Goal: Information Seeking & Learning: Learn about a topic

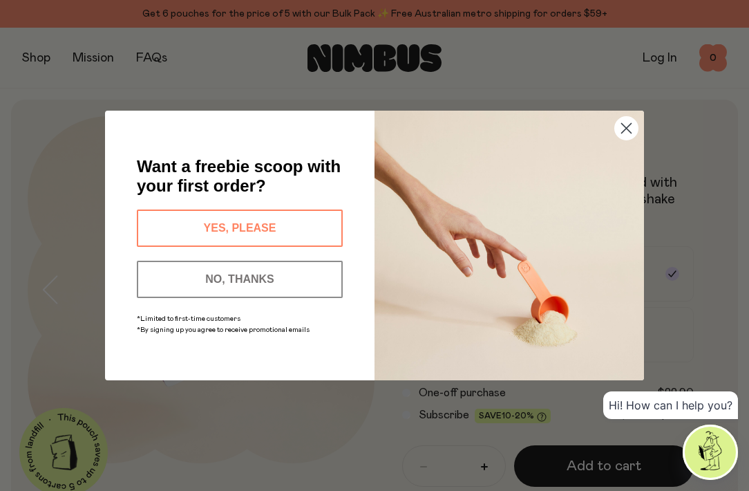
click at [283, 228] on button "YES, PLEASE" at bounding box center [240, 227] width 206 height 37
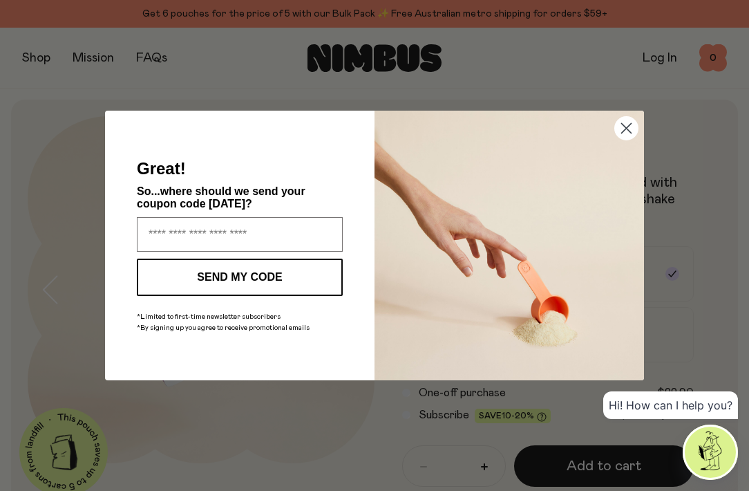
click at [629, 127] on circle "Close dialog" at bounding box center [626, 128] width 23 height 23
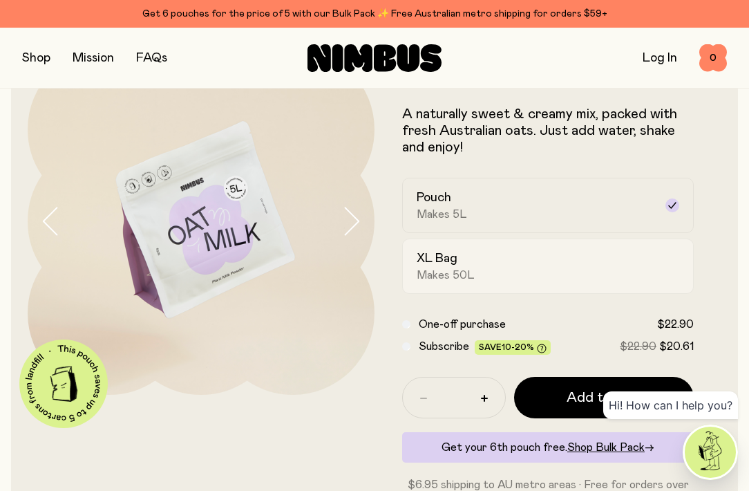
scroll to position [72, 0]
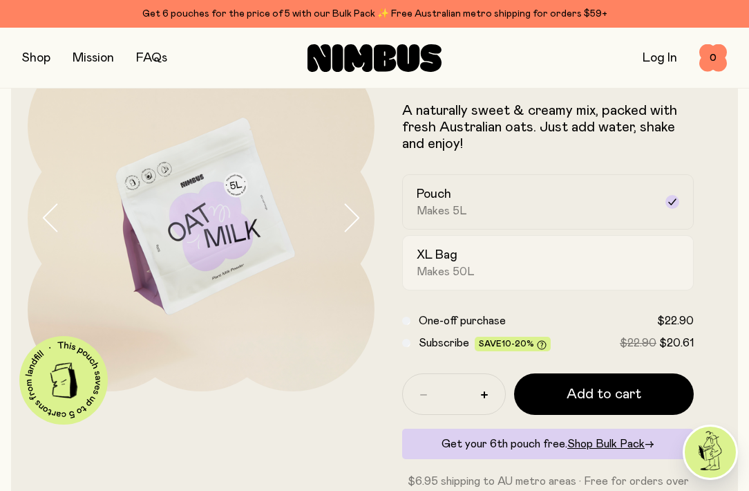
click at [453, 274] on span "Makes 50L" at bounding box center [446, 272] width 58 height 14
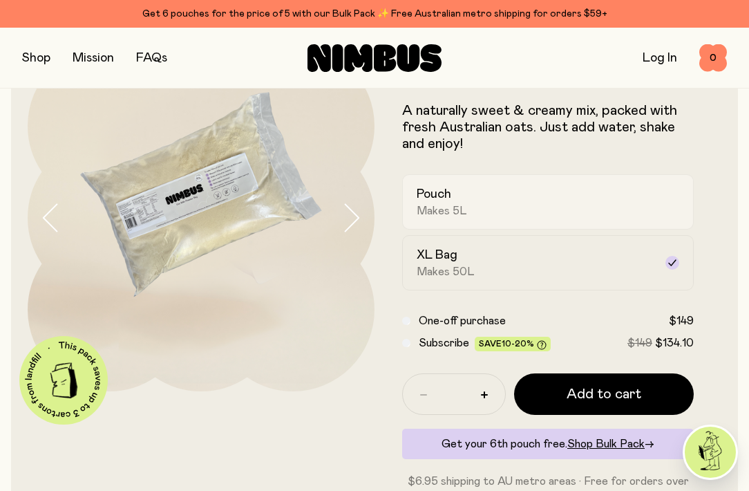
click at [469, 216] on div "Pouch Makes 5L" at bounding box center [536, 202] width 238 height 32
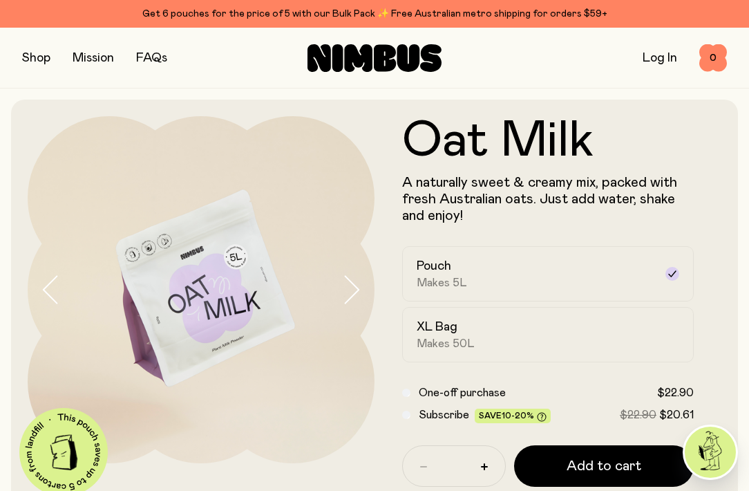
scroll to position [0, 0]
click at [37, 62] on button "button" at bounding box center [36, 57] width 28 height 19
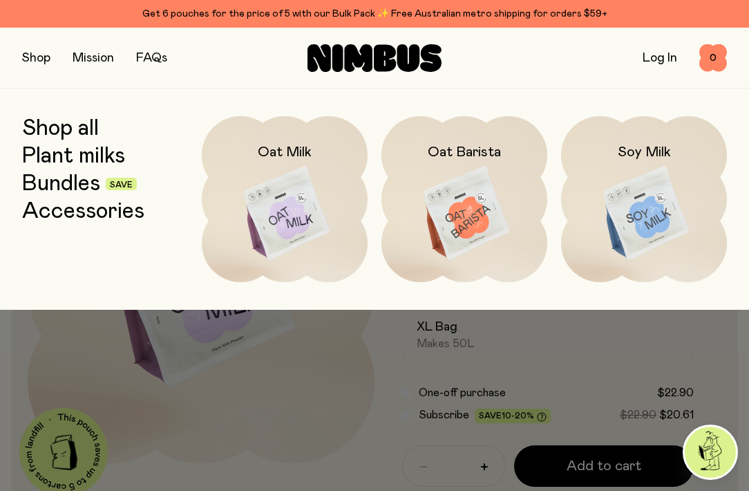
click at [91, 133] on link "Shop all" at bounding box center [60, 128] width 77 height 25
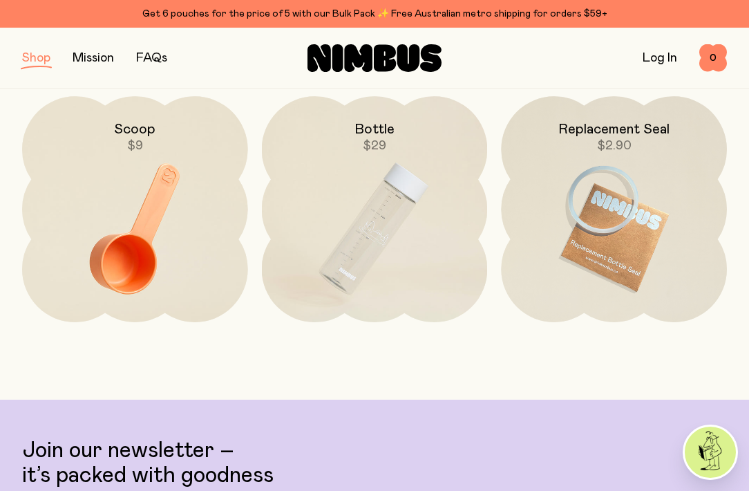
scroll to position [1854, 0]
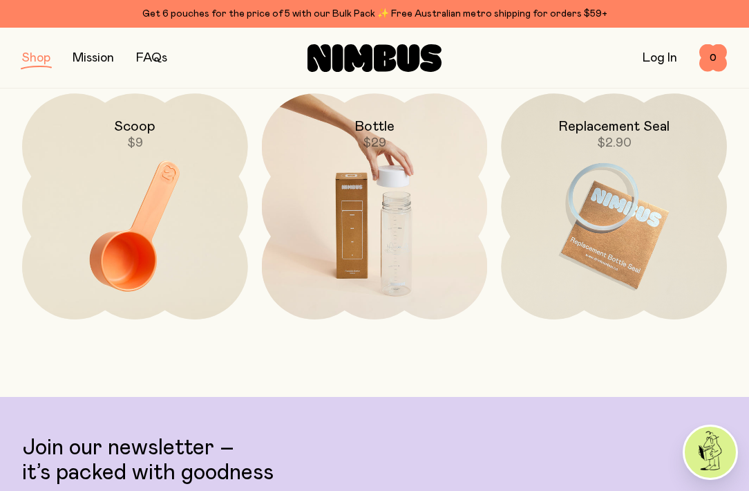
click at [378, 232] on img at bounding box center [375, 225] width 226 height 265
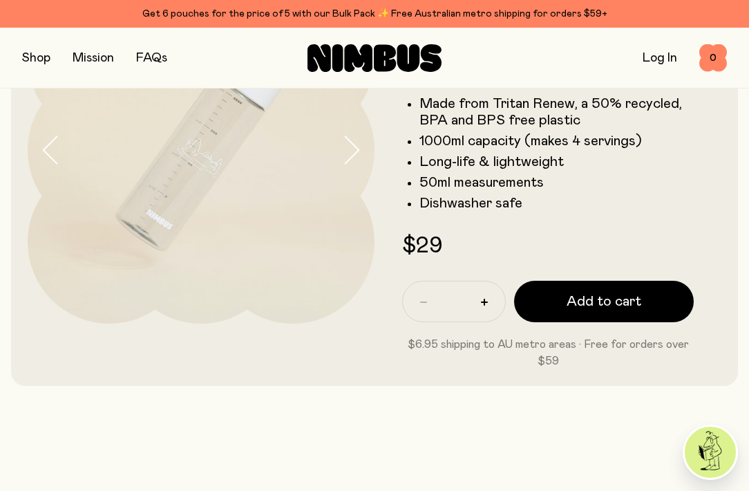
scroll to position [145, 0]
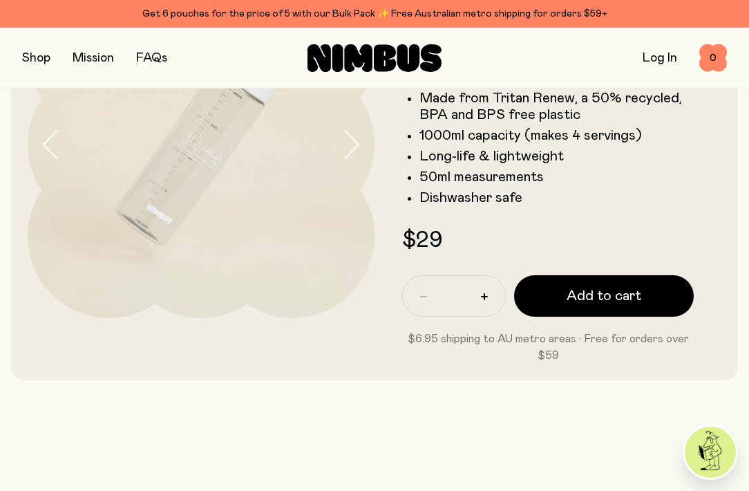
click at [378, 232] on form "Bottle Our bottle is your handy companion to measure, shake, sip and store your…" at bounding box center [548, 167] width 347 height 393
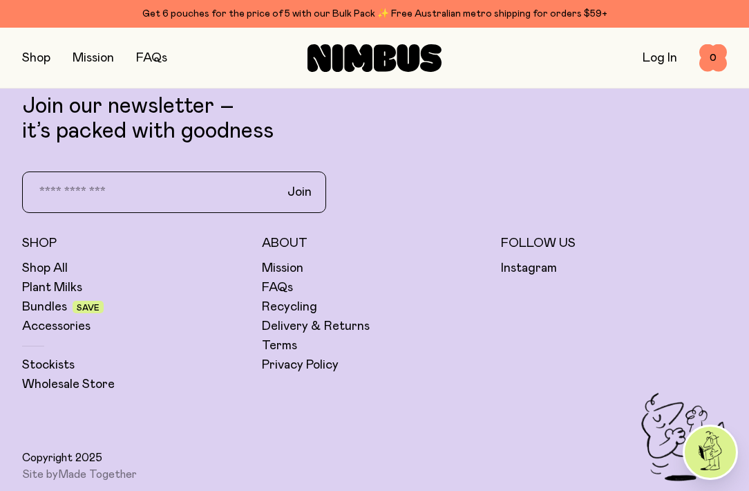
scroll to position [859, 0]
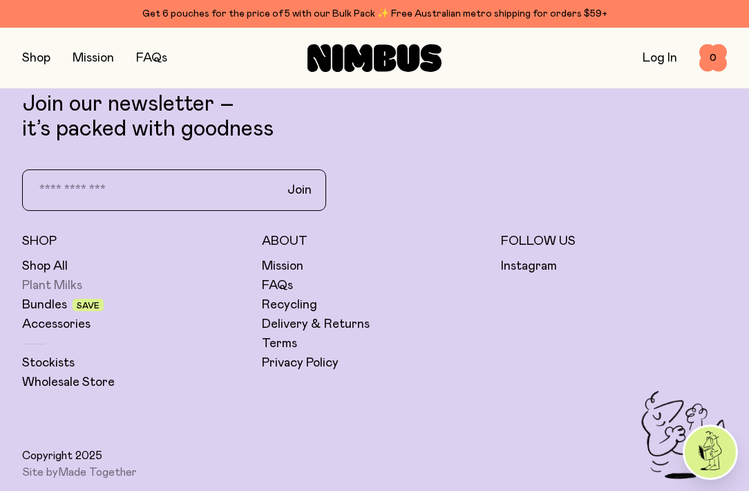
click at [60, 283] on link "Plant Milks" at bounding box center [52, 285] width 60 height 17
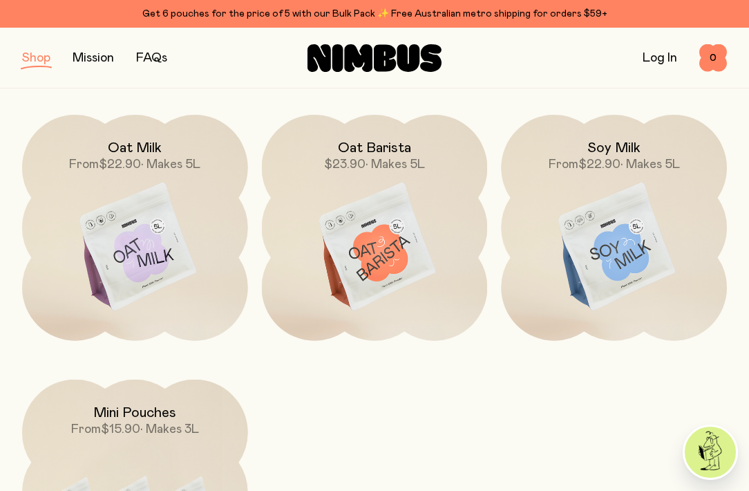
scroll to position [180, 0]
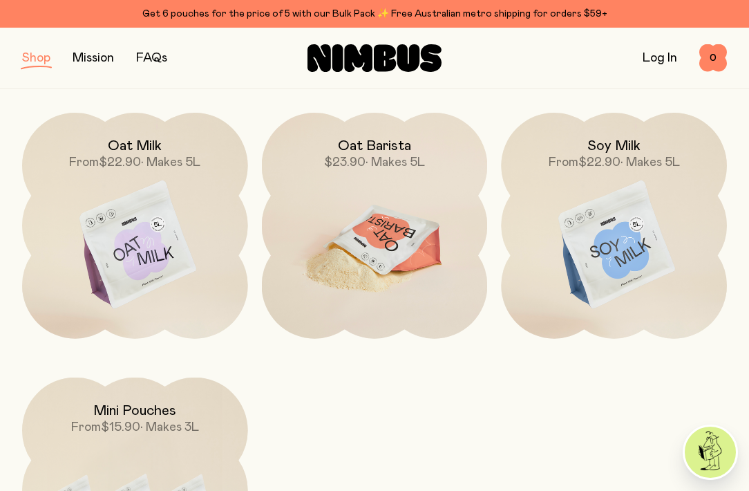
click at [370, 239] on img at bounding box center [375, 245] width 226 height 265
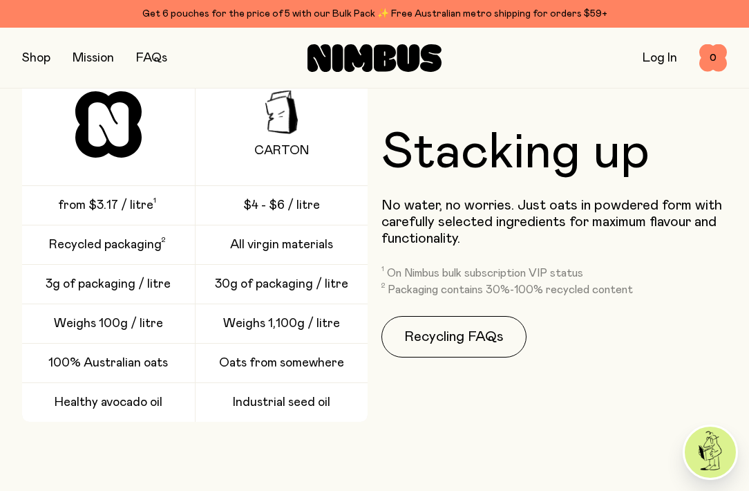
scroll to position [1848, 0]
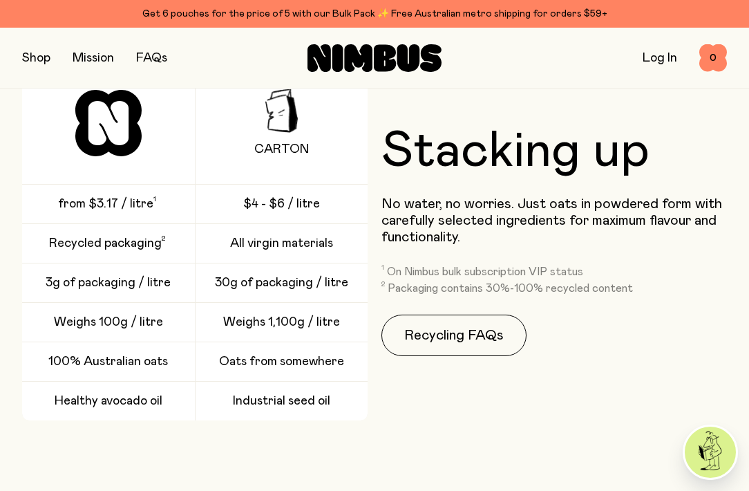
click at [512, 261] on div "Stacking up No water, no worries. Just oats in powdered form with carefully sel…" at bounding box center [555, 241] width 346 height 358
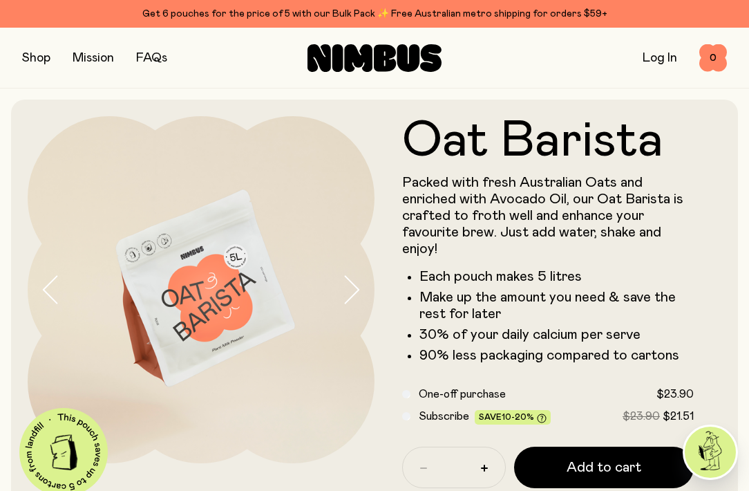
scroll to position [0, 0]
click at [39, 57] on button "button" at bounding box center [36, 57] width 28 height 19
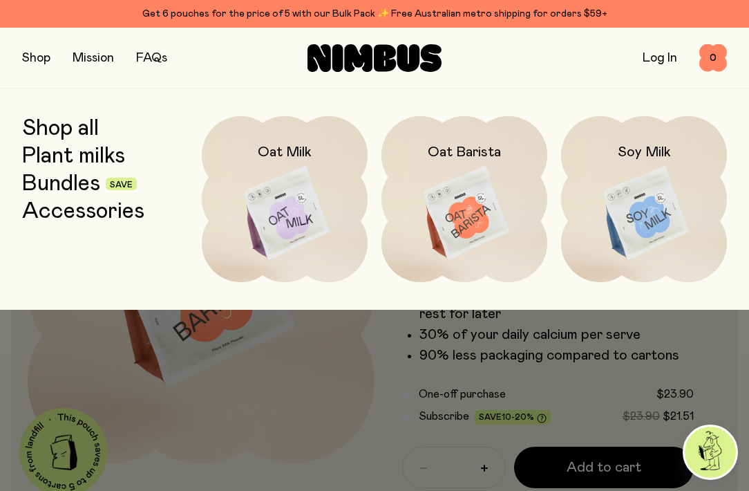
click at [84, 158] on link "Plant milks" at bounding box center [73, 156] width 103 height 25
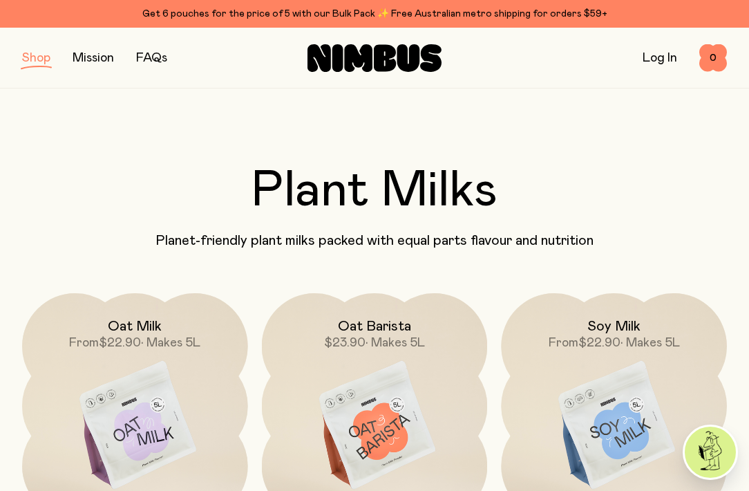
click at [44, 59] on button "button" at bounding box center [36, 57] width 28 height 19
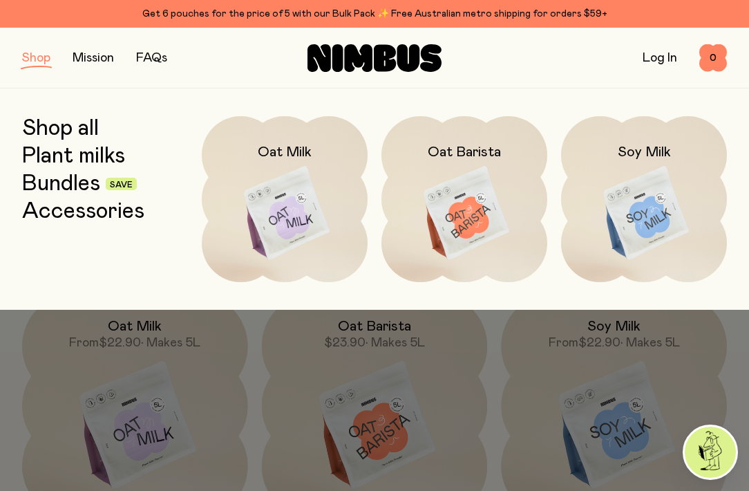
click at [59, 187] on link "Bundles" at bounding box center [61, 183] width 78 height 25
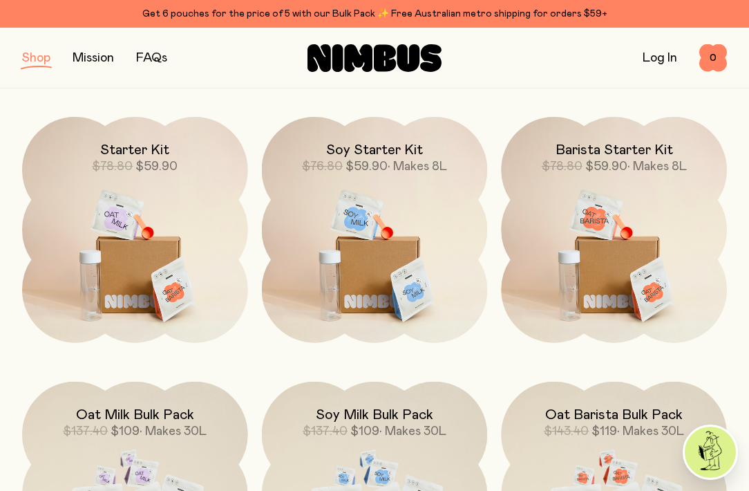
scroll to position [177, 0]
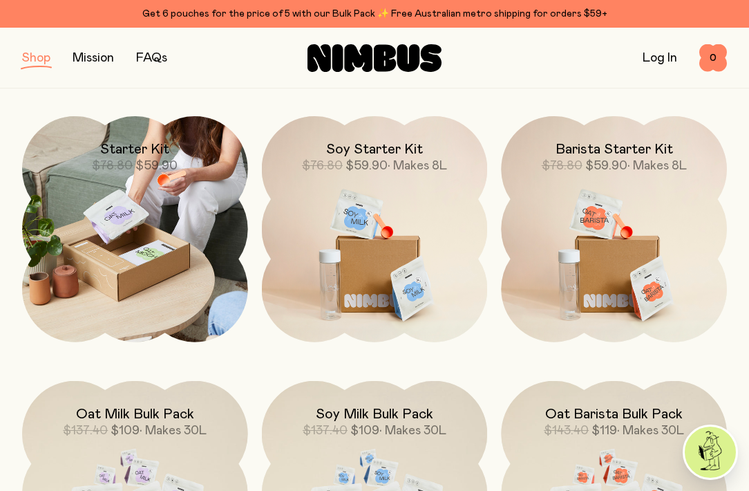
click at [160, 230] on img at bounding box center [135, 229] width 226 height 226
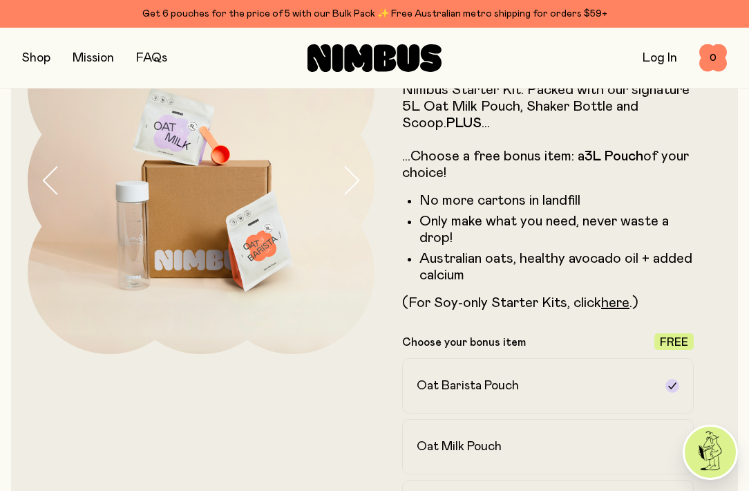
scroll to position [111, 0]
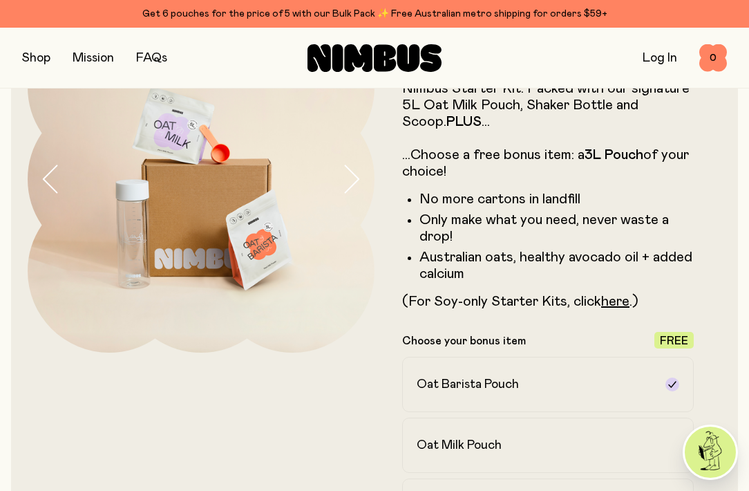
click at [634, 237] on li "Only make what you need, never waste a drop!" at bounding box center [557, 228] width 274 height 33
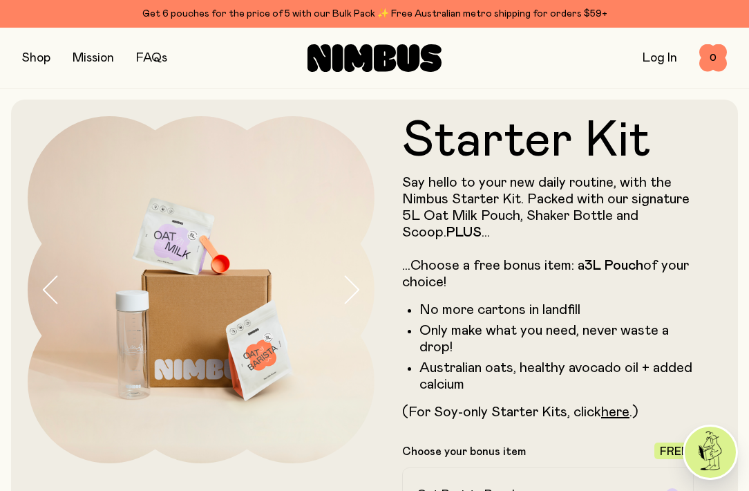
scroll to position [0, 0]
click at [357, 399] on button "button" at bounding box center [357, 289] width 33 height 347
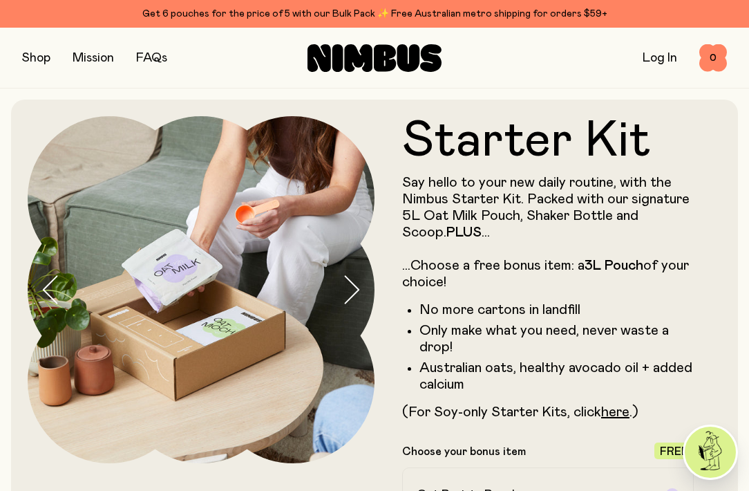
click at [37, 63] on button "button" at bounding box center [36, 57] width 28 height 19
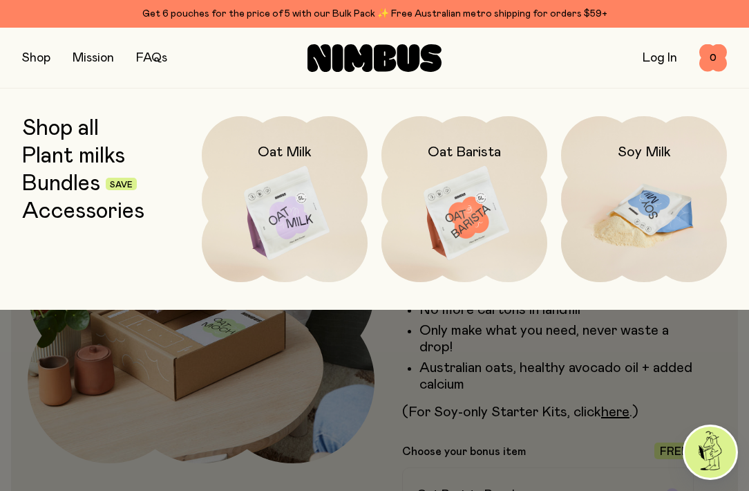
click at [619, 195] on img at bounding box center [644, 213] width 166 height 195
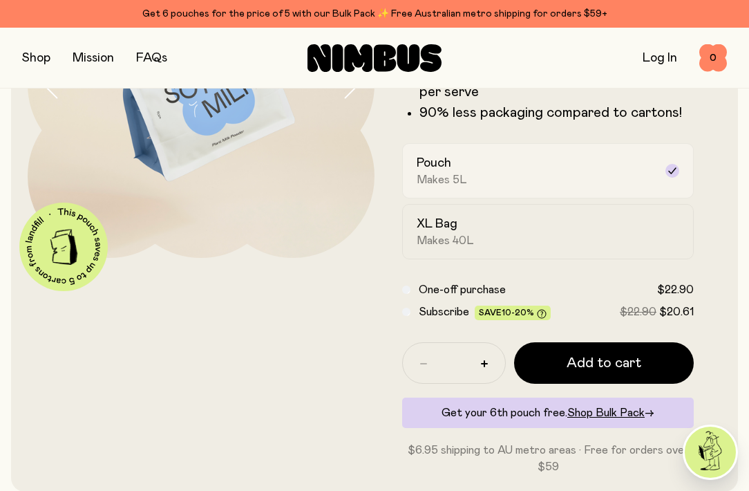
scroll to position [207, 0]
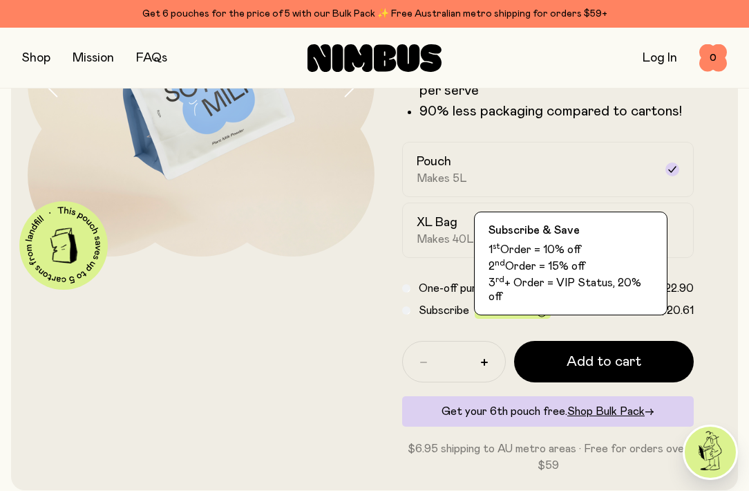
click at [538, 314] on icon at bounding box center [542, 312] width 9 height 9
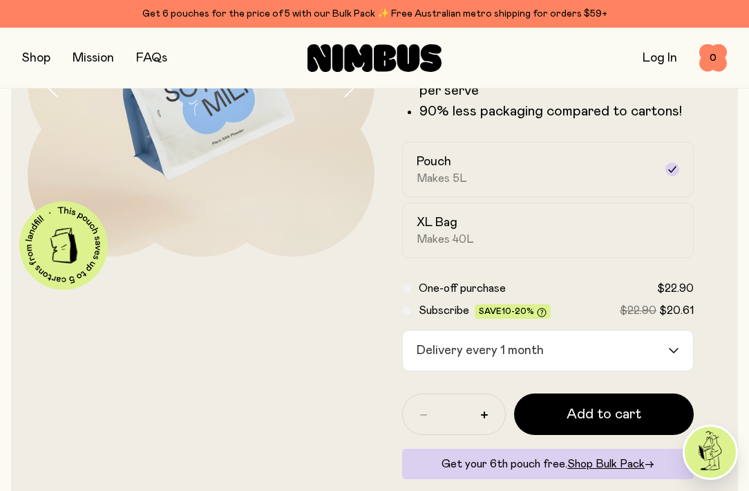
click at [530, 353] on div "Delivery every 1 month" at bounding box center [535, 350] width 265 height 40
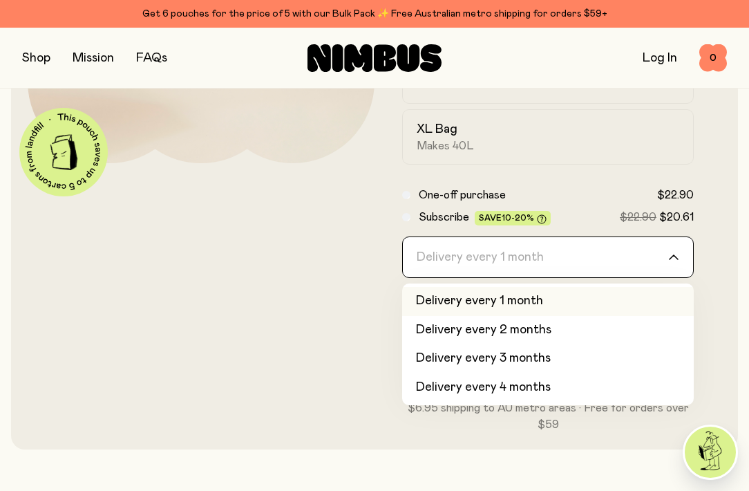
scroll to position [276, 0]
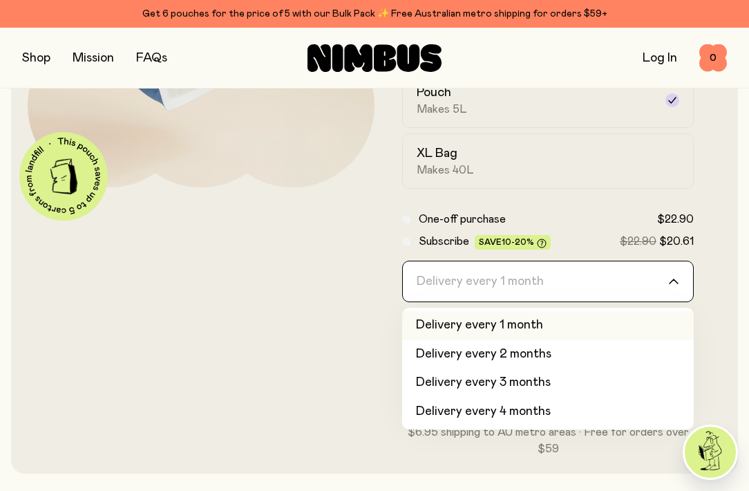
click at [525, 277] on input "Search for option" at bounding box center [539, 281] width 256 height 40
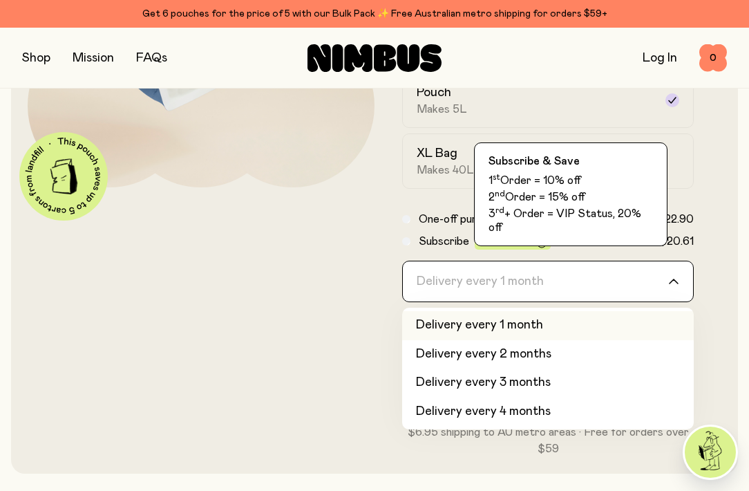
click at [532, 244] on span "Save 10-20%" at bounding box center [513, 243] width 68 height 10
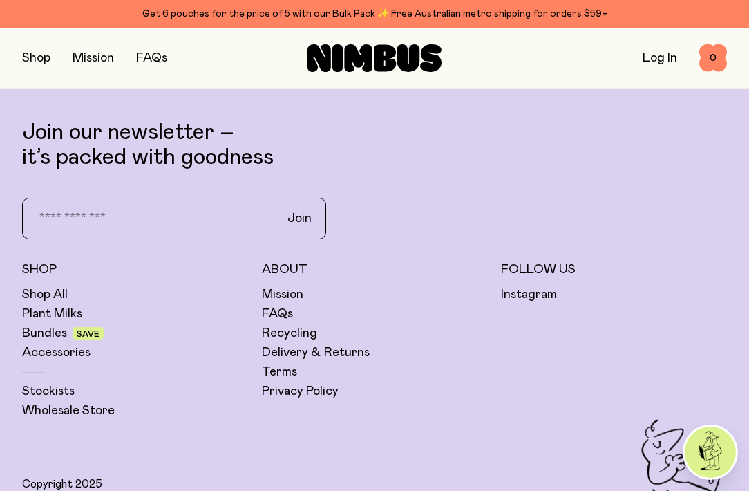
scroll to position [3528, 0]
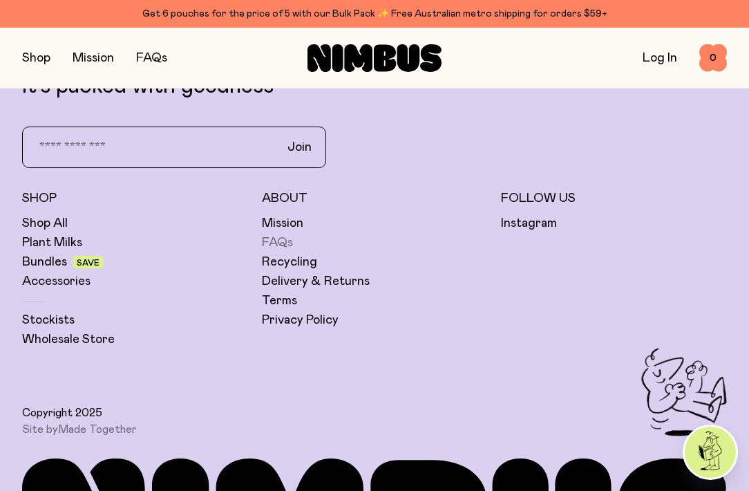
click at [276, 241] on link "FAQs" at bounding box center [277, 242] width 31 height 17
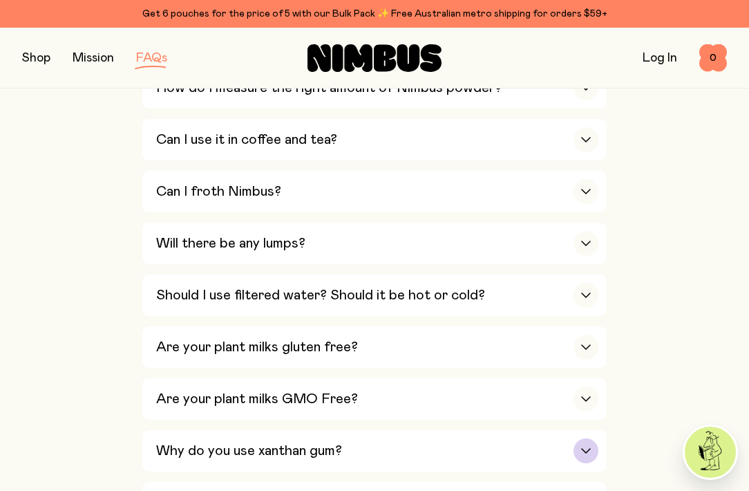
scroll to position [800, 0]
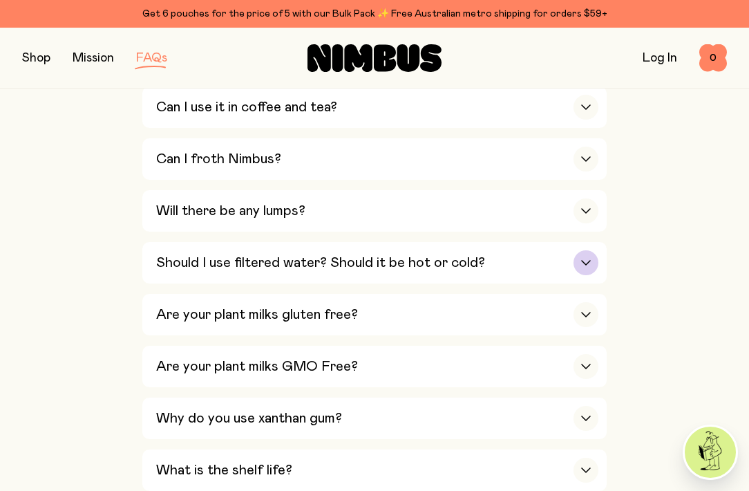
click at [421, 242] on div "Should I use filtered water? Should it be hot or cold?" at bounding box center [377, 262] width 442 height 41
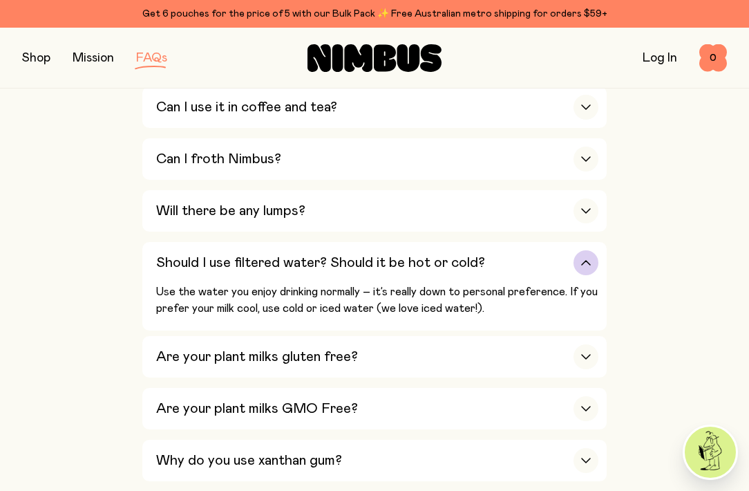
click at [410, 254] on h3 "Should I use filtered water? Should it be hot or cold?" at bounding box center [320, 262] width 329 height 17
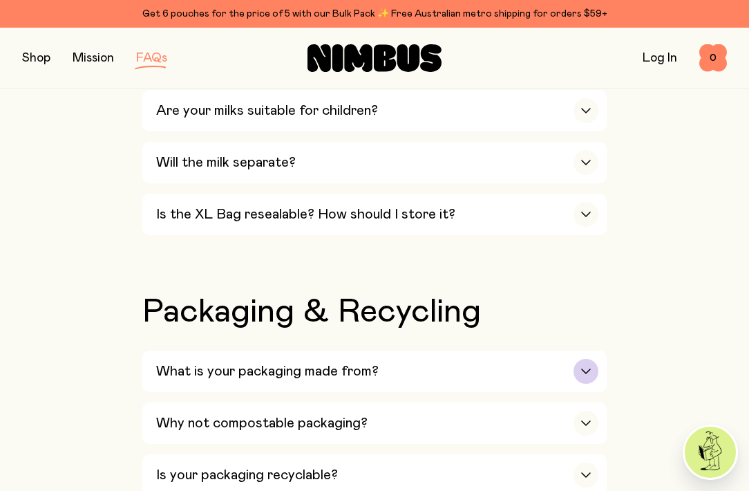
scroll to position [1312, 0]
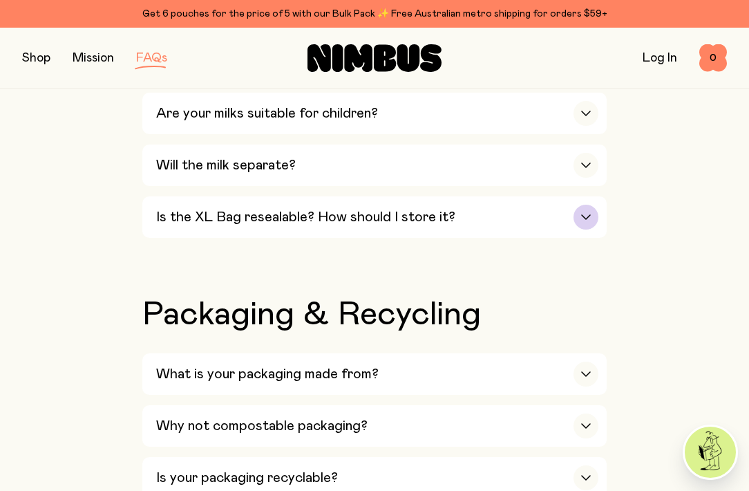
click at [382, 196] on div "Is the XL Bag resealable? How should I store it?" at bounding box center [377, 216] width 442 height 41
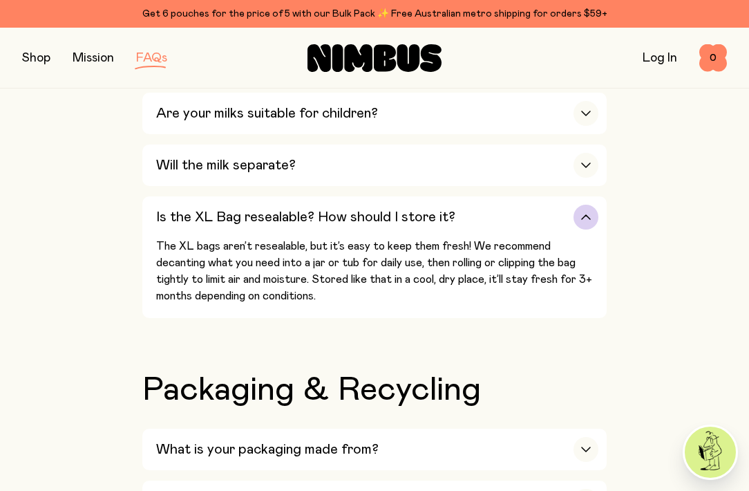
click at [408, 209] on h3 "Is the XL Bag resealable? How should I store it?" at bounding box center [305, 217] width 299 height 17
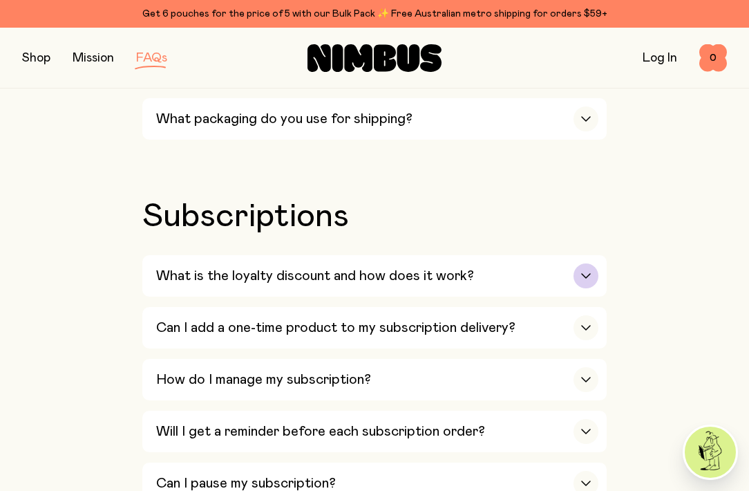
scroll to position [1726, 0]
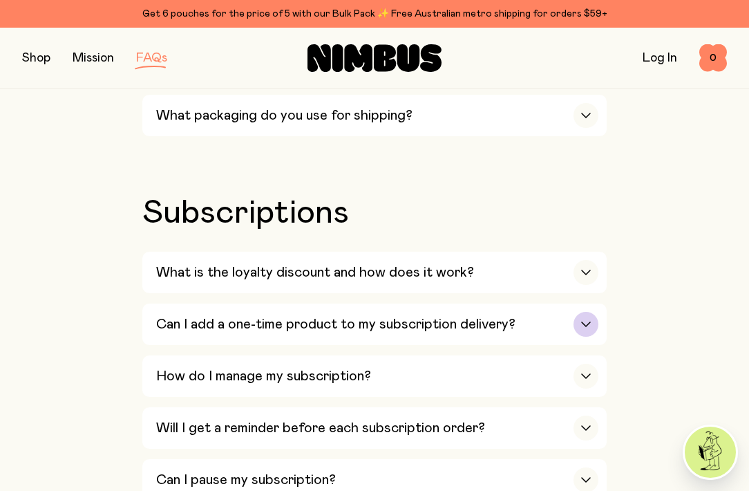
click at [505, 316] on h3 "Can I add a one-time product to my subscription delivery?" at bounding box center [335, 324] width 359 height 17
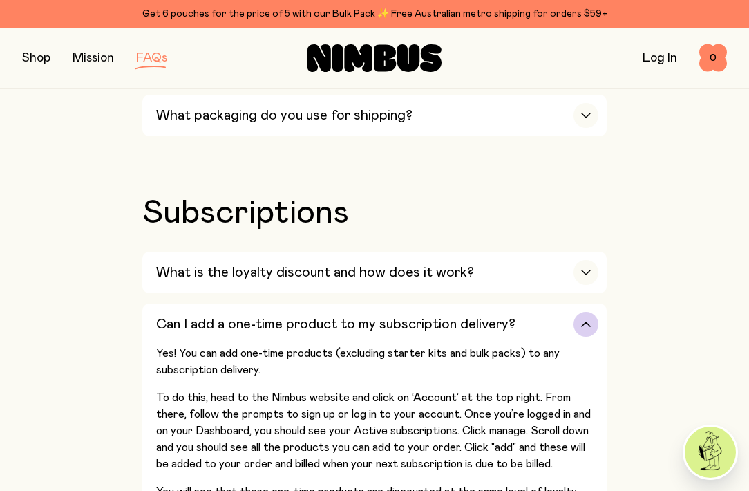
click at [505, 316] on h3 "Can I add a one-time product to my subscription delivery?" at bounding box center [335, 324] width 359 height 17
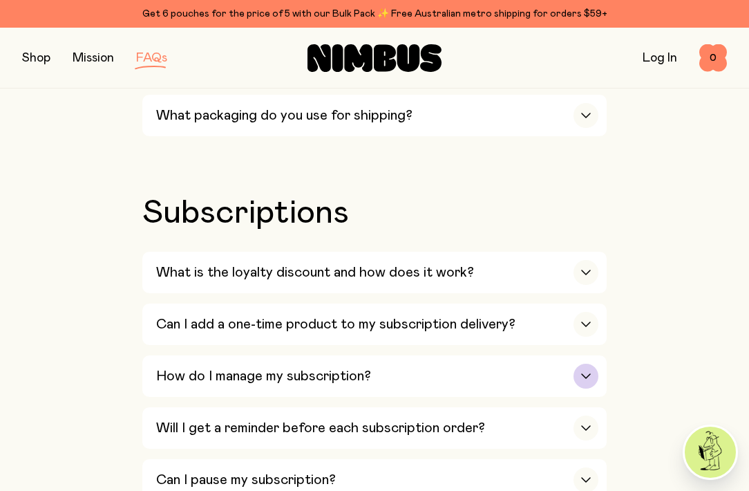
click at [490, 355] on div "How do I manage my subscription?" at bounding box center [377, 375] width 442 height 41
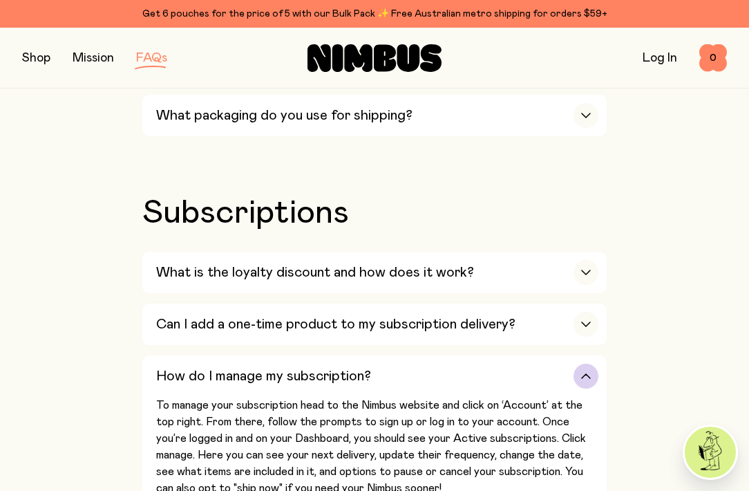
click at [490, 355] on div "How do I manage my subscription?" at bounding box center [377, 375] width 442 height 41
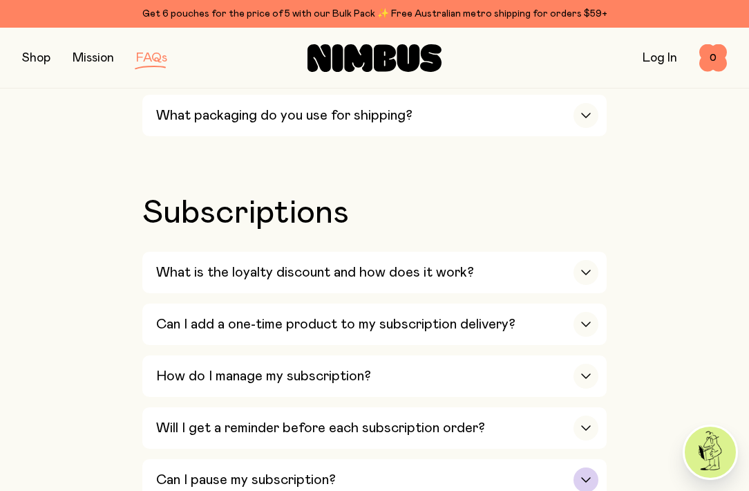
click at [446, 459] on div "Can I pause my subscription?" at bounding box center [377, 479] width 442 height 41
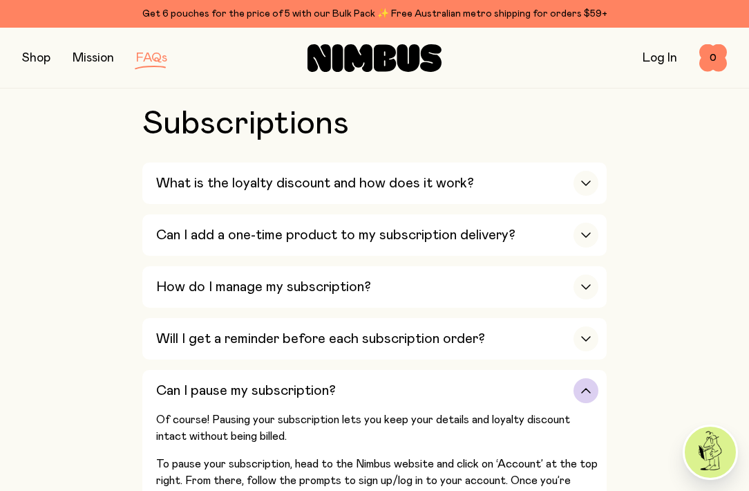
scroll to position [1822, 0]
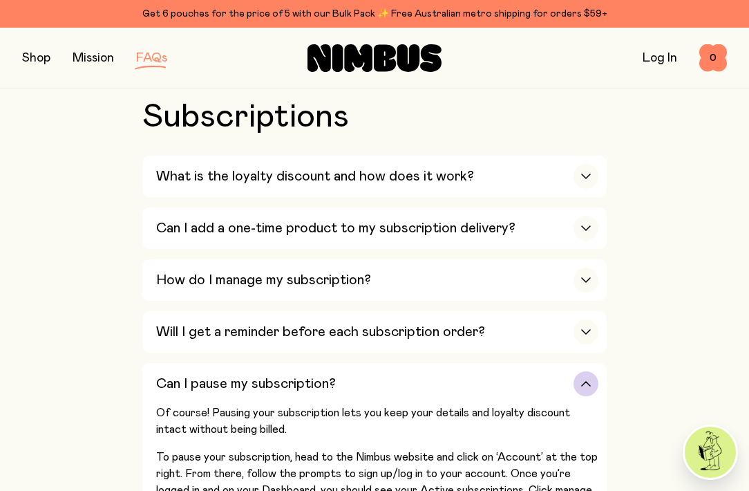
click at [442, 363] on div "Can I pause my subscription?" at bounding box center [377, 383] width 442 height 41
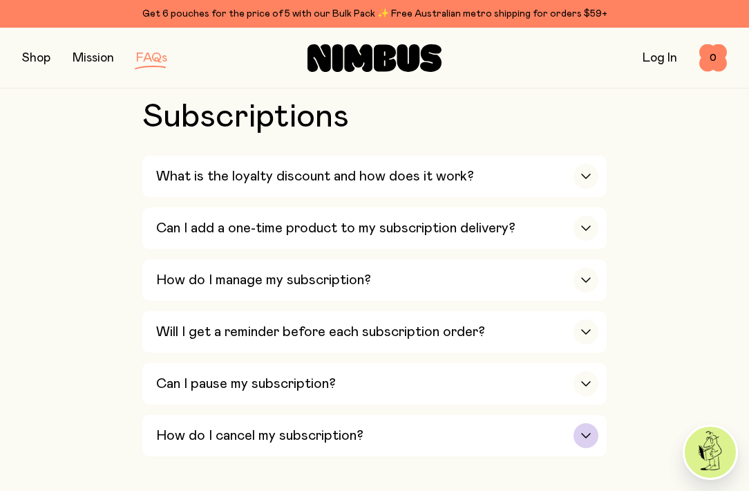
click at [432, 415] on div "How do I cancel my subscription?" at bounding box center [377, 435] width 442 height 41
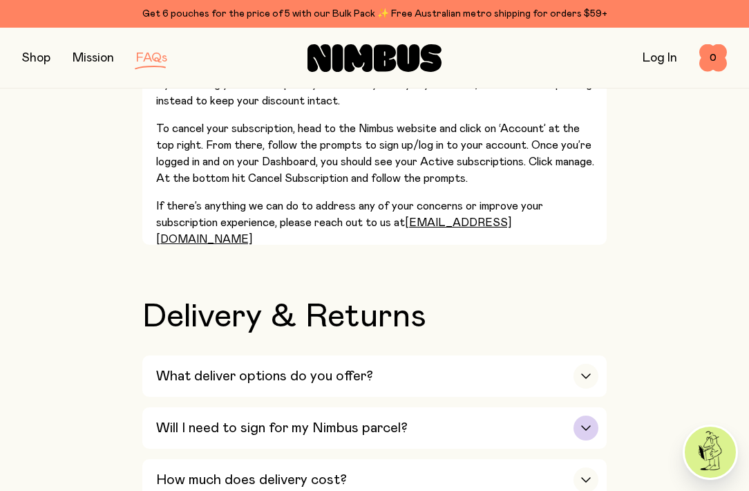
scroll to position [2231, 0]
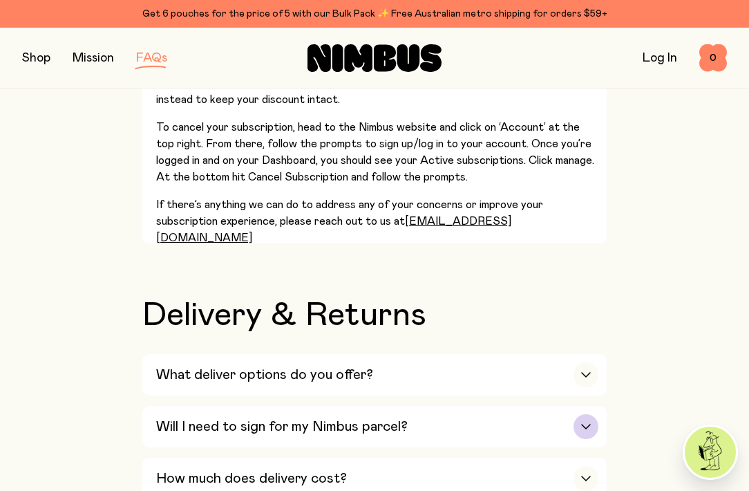
click at [371, 418] on h3 "Will I need to sign for my Nimbus parcel?" at bounding box center [282, 426] width 252 height 17
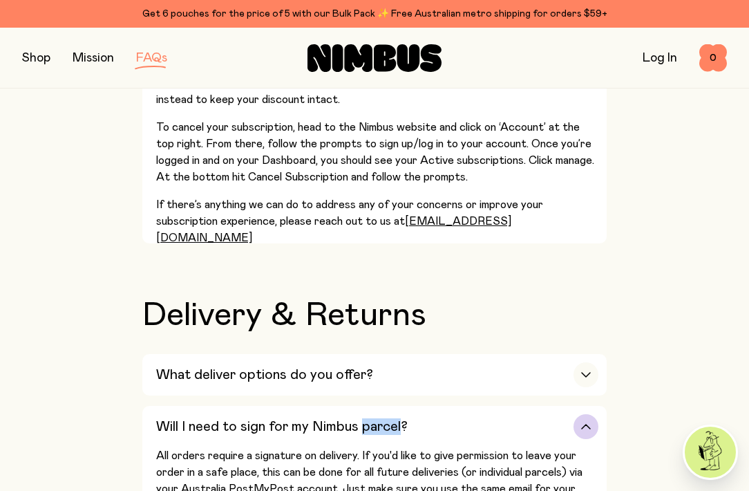
click at [350, 418] on h3 "Will I need to sign for my Nimbus parcel?" at bounding box center [282, 426] width 252 height 17
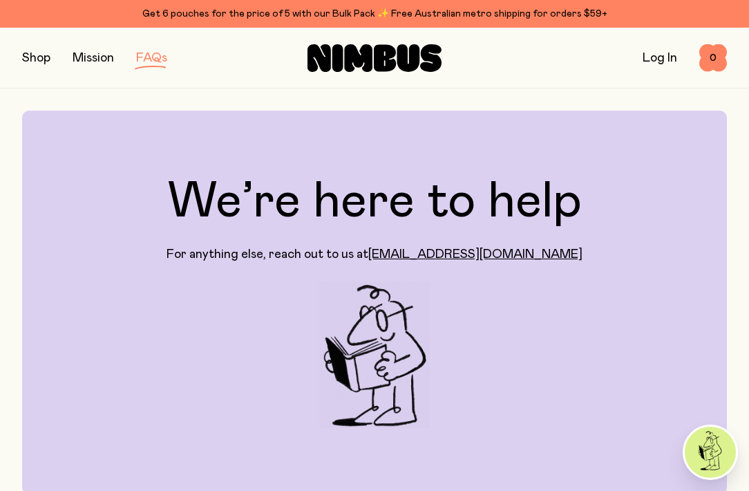
scroll to position [0, 0]
click at [46, 60] on button "button" at bounding box center [36, 57] width 28 height 19
